Goal: Information Seeking & Learning: Learn about a topic

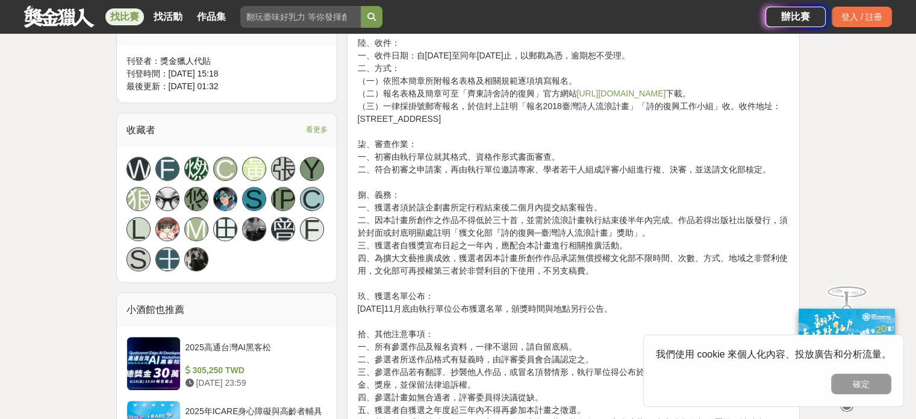
scroll to position [706, 0]
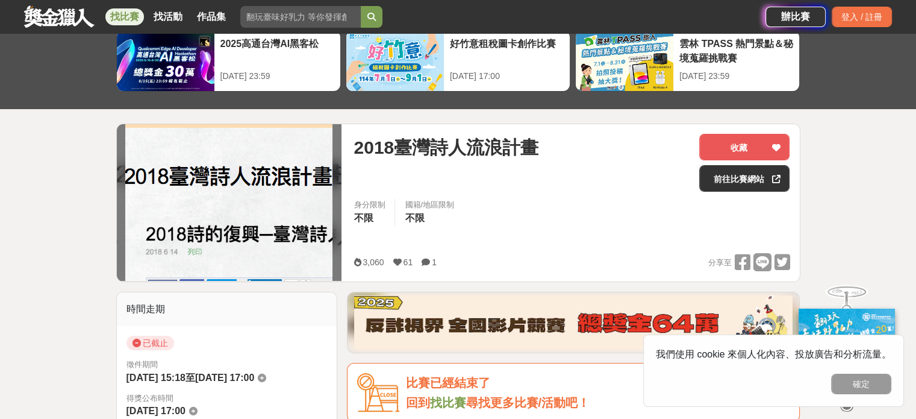
click at [893, 325] on img at bounding box center [847, 348] width 96 height 80
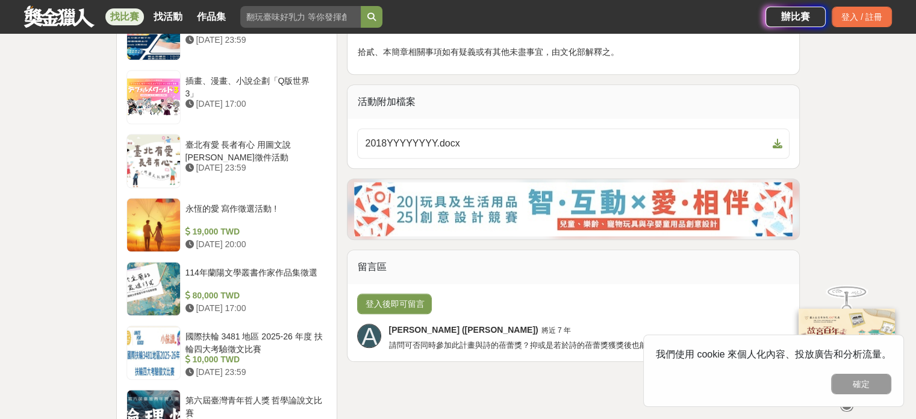
scroll to position [1291, 0]
click at [436, 137] on span "2018YYYYYYYY.docx" at bounding box center [566, 144] width 402 height 14
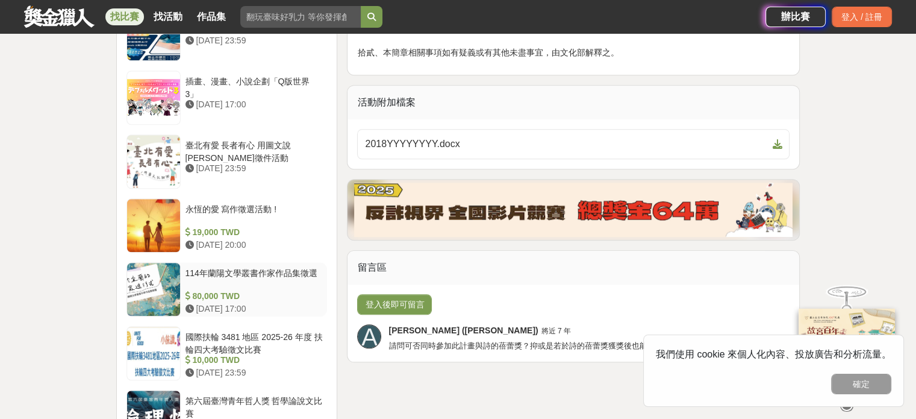
click at [275, 276] on div "114年蘭陽文學叢書作家作品集徵選" at bounding box center [254, 278] width 137 height 23
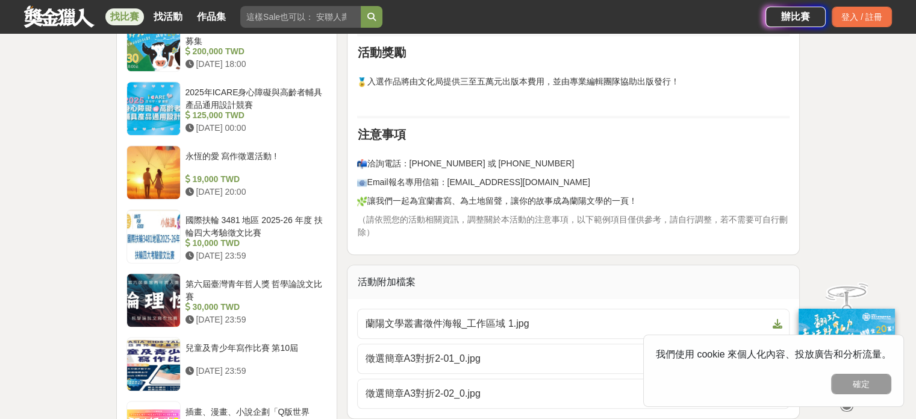
scroll to position [1007, 0]
click at [154, 166] on div at bounding box center [153, 172] width 53 height 53
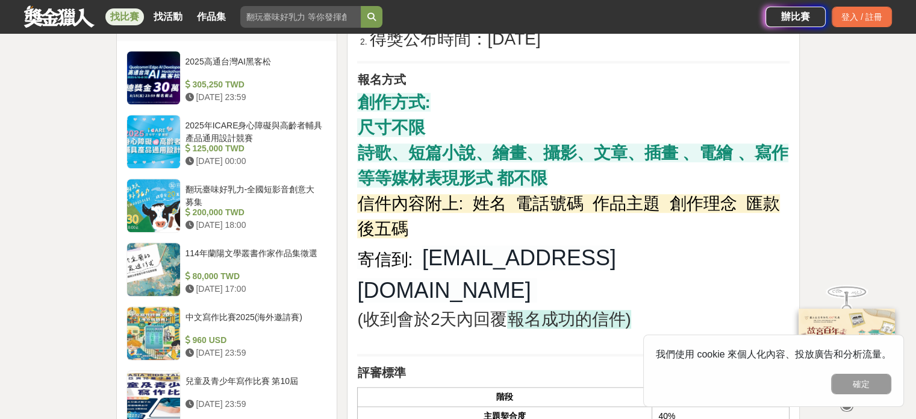
scroll to position [922, 0]
